Goal: Complete application form

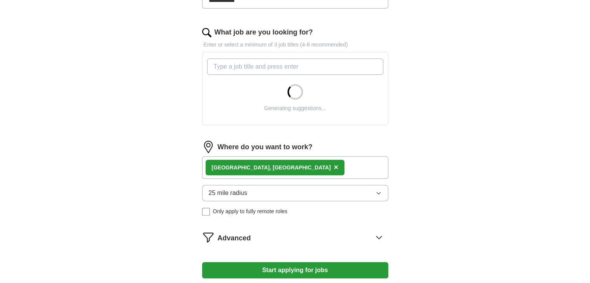
scroll to position [233, 0]
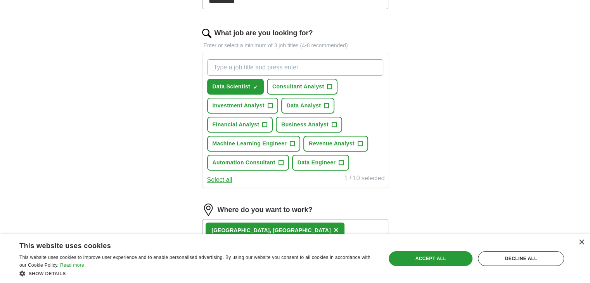
click at [253, 70] on input "What job are you looking for?" at bounding box center [295, 67] width 176 height 16
type input "Junior Data Sc"
click at [329, 123] on button "Business Analyst +" at bounding box center [309, 125] width 66 height 16
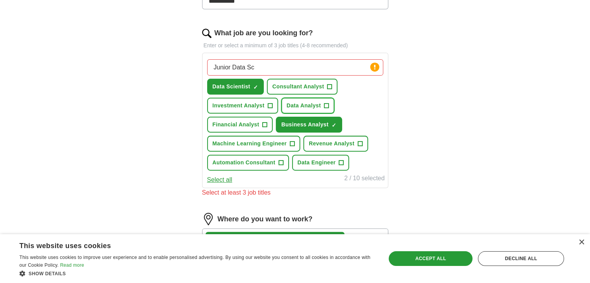
click at [327, 104] on span "+" at bounding box center [326, 106] width 5 height 6
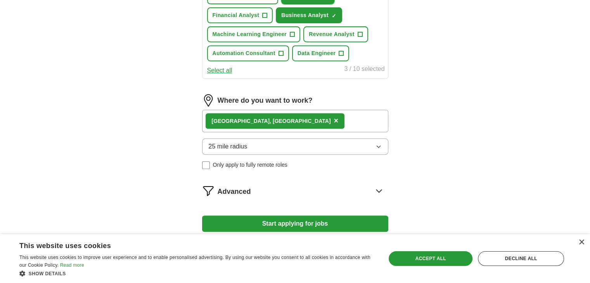
scroll to position [349, 0]
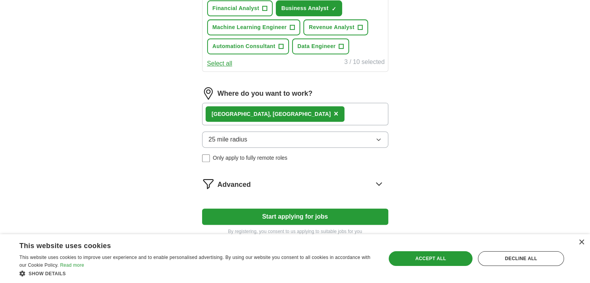
click at [248, 140] on button "25 mile radius" at bounding box center [295, 140] width 186 height 16
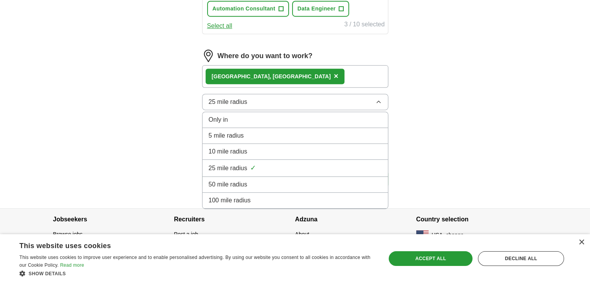
scroll to position [388, 0]
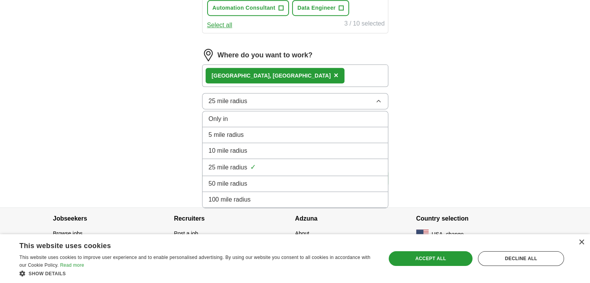
click at [234, 195] on span "100 mile radius" at bounding box center [230, 199] width 42 height 9
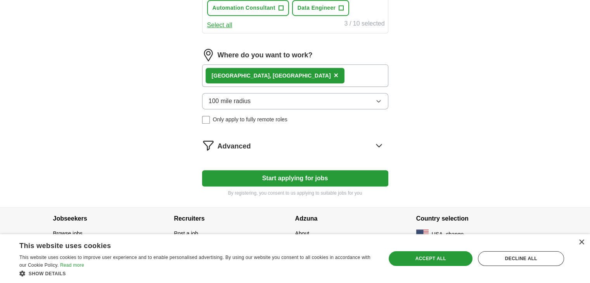
click at [371, 144] on div "Advanced" at bounding box center [303, 145] width 171 height 12
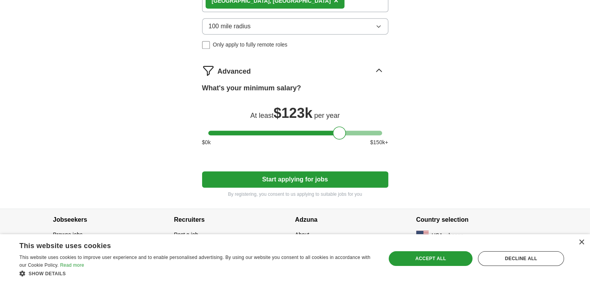
scroll to position [464, 0]
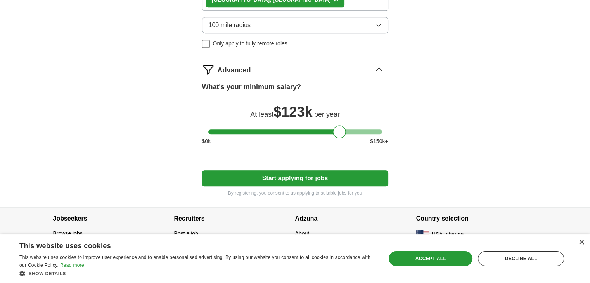
click at [372, 66] on div "Advanced" at bounding box center [303, 69] width 171 height 12
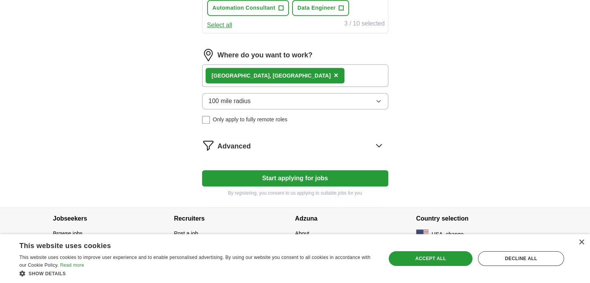
click at [267, 173] on button "Start applying for jobs" at bounding box center [295, 178] width 186 height 16
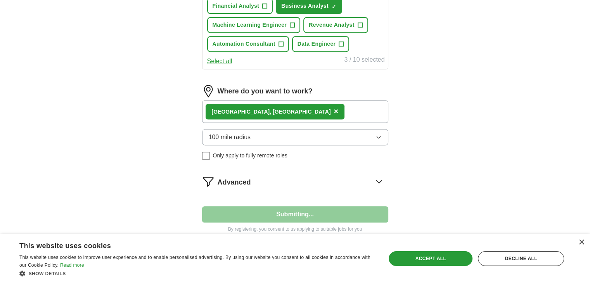
select select "**"
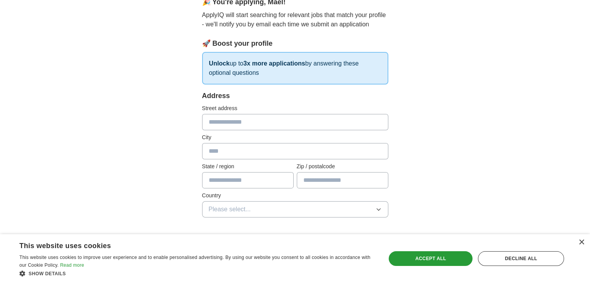
scroll to position [78, 0]
click at [220, 125] on input "text" at bounding box center [295, 122] width 186 height 16
type input "**********"
type input "********"
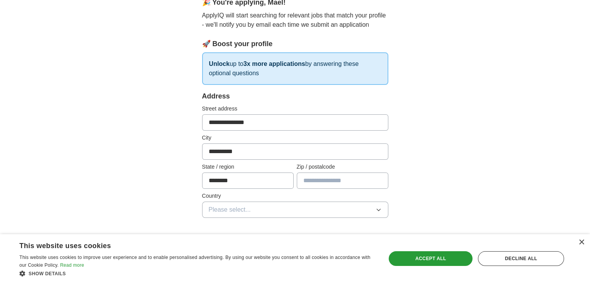
type input "*****"
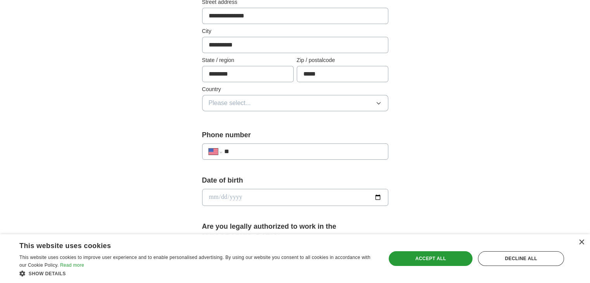
scroll to position [194, 0]
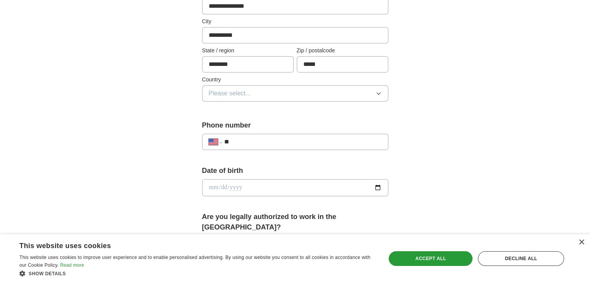
click at [230, 99] on button "Please select..." at bounding box center [295, 93] width 186 height 16
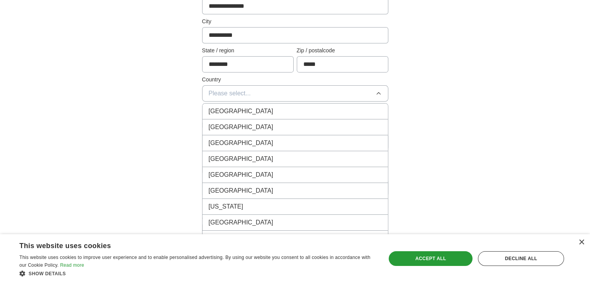
click at [243, 127] on span "[GEOGRAPHIC_DATA]" at bounding box center [241, 127] width 65 height 9
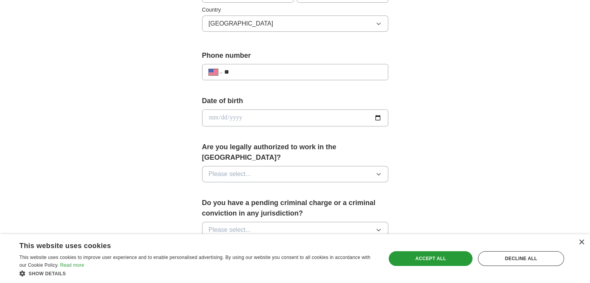
scroll to position [272, 0]
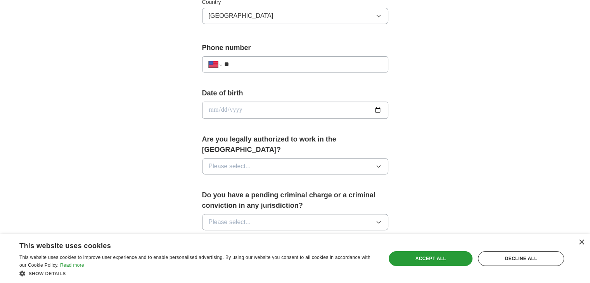
click at [268, 62] on input "**" at bounding box center [303, 64] width 158 height 9
type input "**********"
click at [374, 109] on input "date" at bounding box center [295, 110] width 186 height 17
type input "**********"
click at [286, 158] on button "Please select..." at bounding box center [295, 166] width 186 height 16
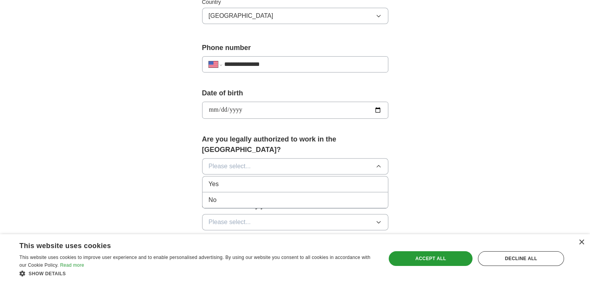
click at [249, 178] on li "Yes" at bounding box center [296, 185] width 186 height 16
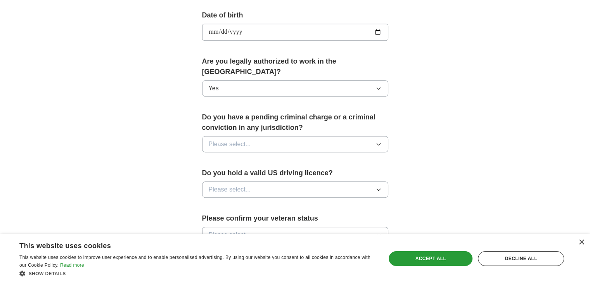
scroll to position [388, 0]
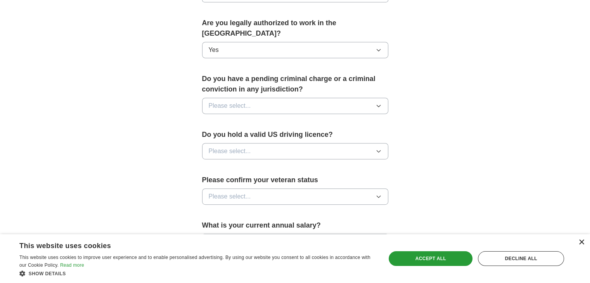
click at [582, 244] on div "×" at bounding box center [582, 243] width 6 height 6
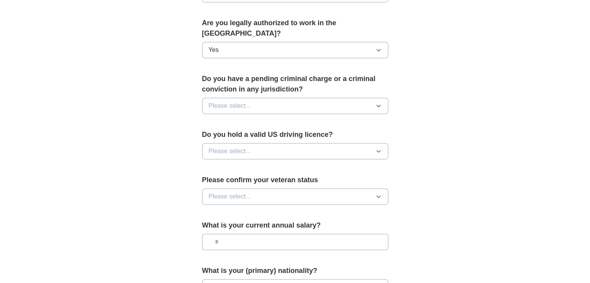
click at [245, 101] on span "Please select..." at bounding box center [230, 105] width 42 height 9
click at [258, 135] on div "No" at bounding box center [295, 139] width 173 height 9
click at [253, 143] on button "Please select..." at bounding box center [295, 151] width 186 height 16
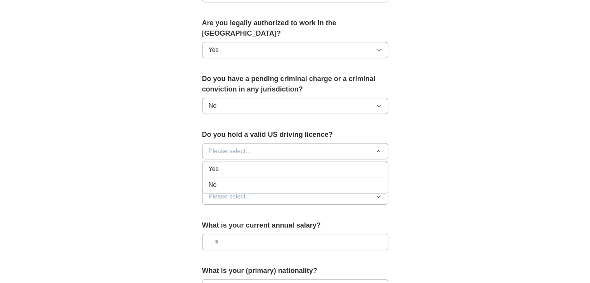
click at [248, 165] on div "Yes" at bounding box center [295, 169] width 173 height 9
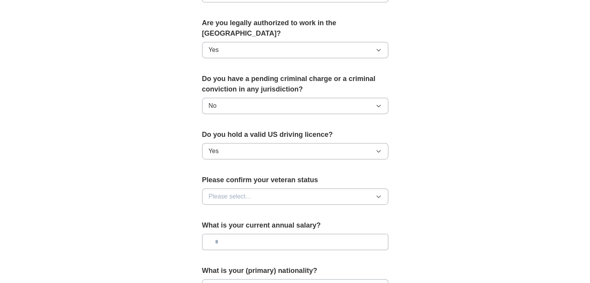
click at [249, 192] on span "Please select..." at bounding box center [230, 196] width 42 height 9
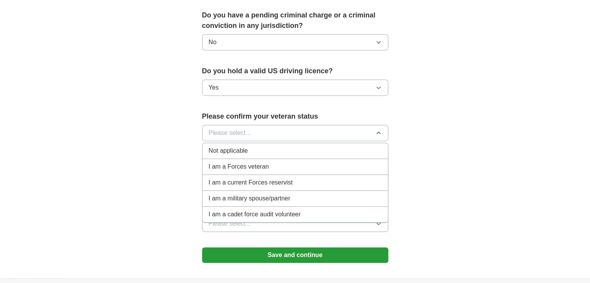
scroll to position [466, 0]
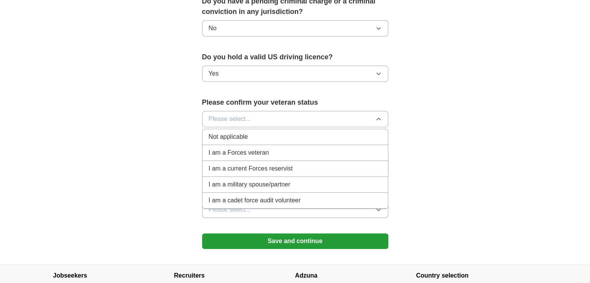
click at [250, 132] on div "Not applicable" at bounding box center [295, 136] width 173 height 9
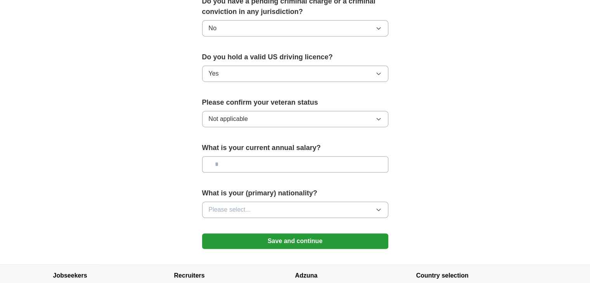
click at [268, 234] on button "Save and continue" at bounding box center [295, 242] width 186 height 16
